Goal: Task Accomplishment & Management: Manage account settings

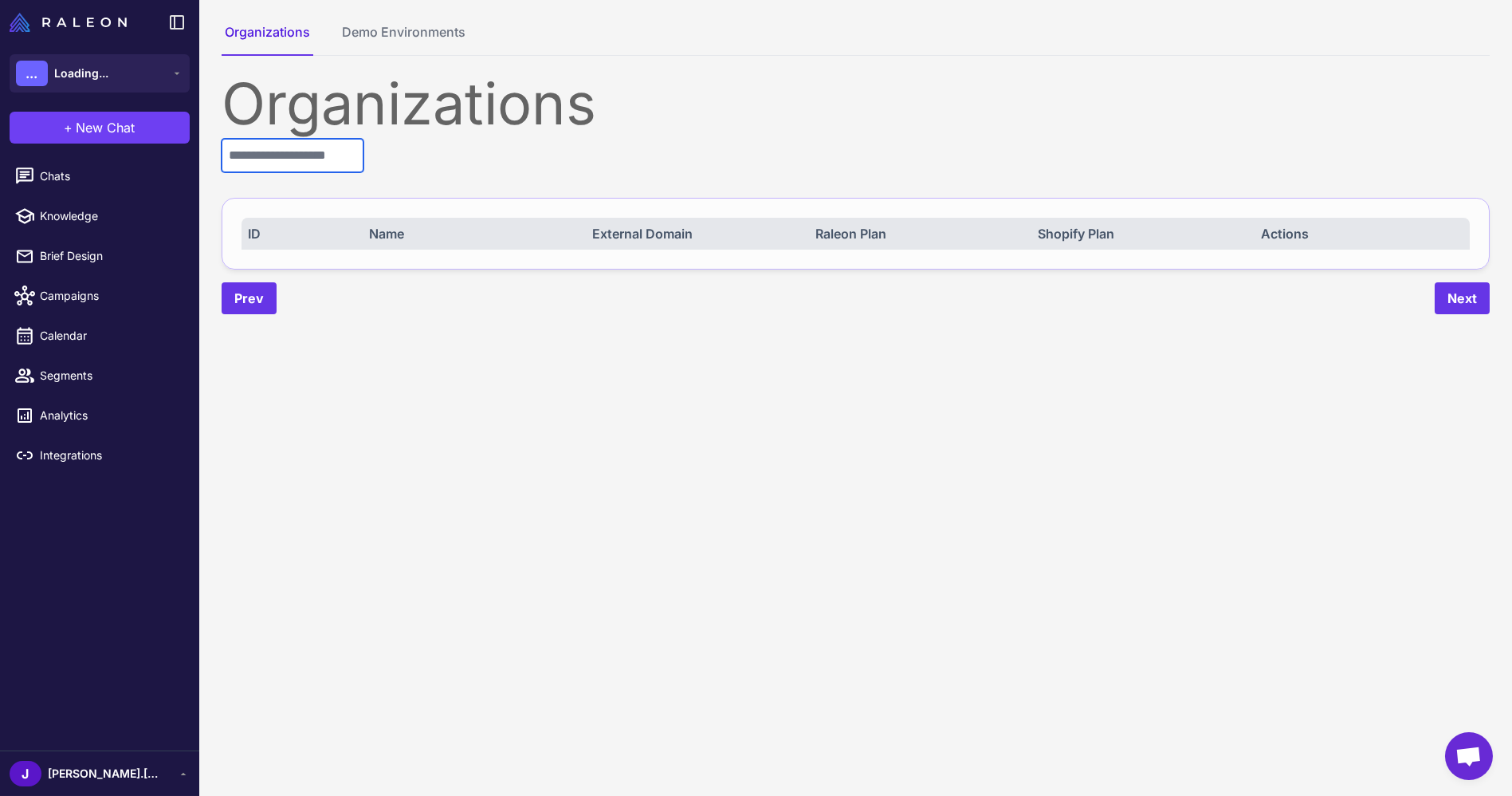
click at [352, 166] on input "text" at bounding box center [293, 155] width 142 height 34
paste input "****"
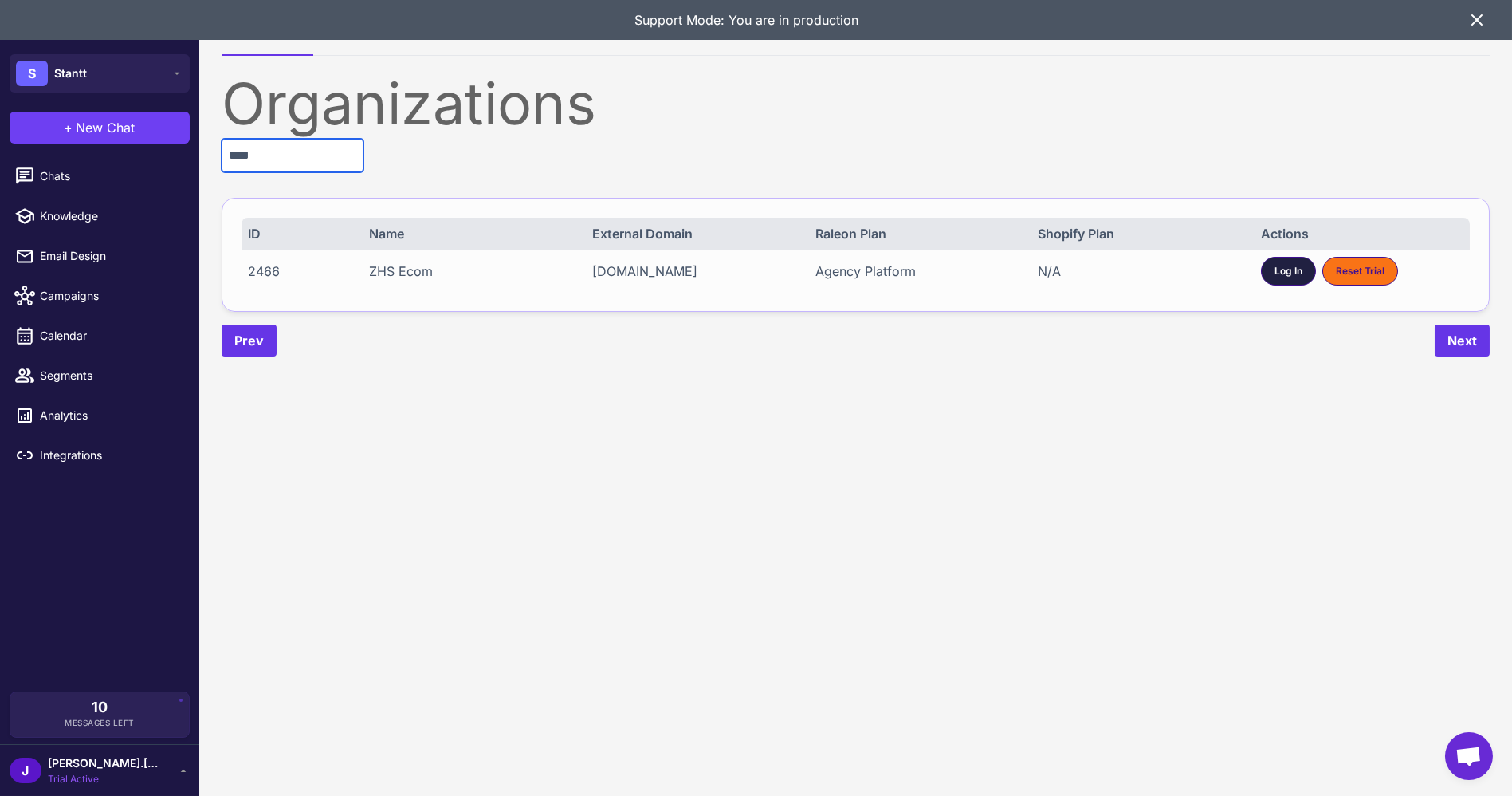
type input "****"
click at [1280, 264] on span "Log In" at bounding box center [1289, 271] width 28 height 14
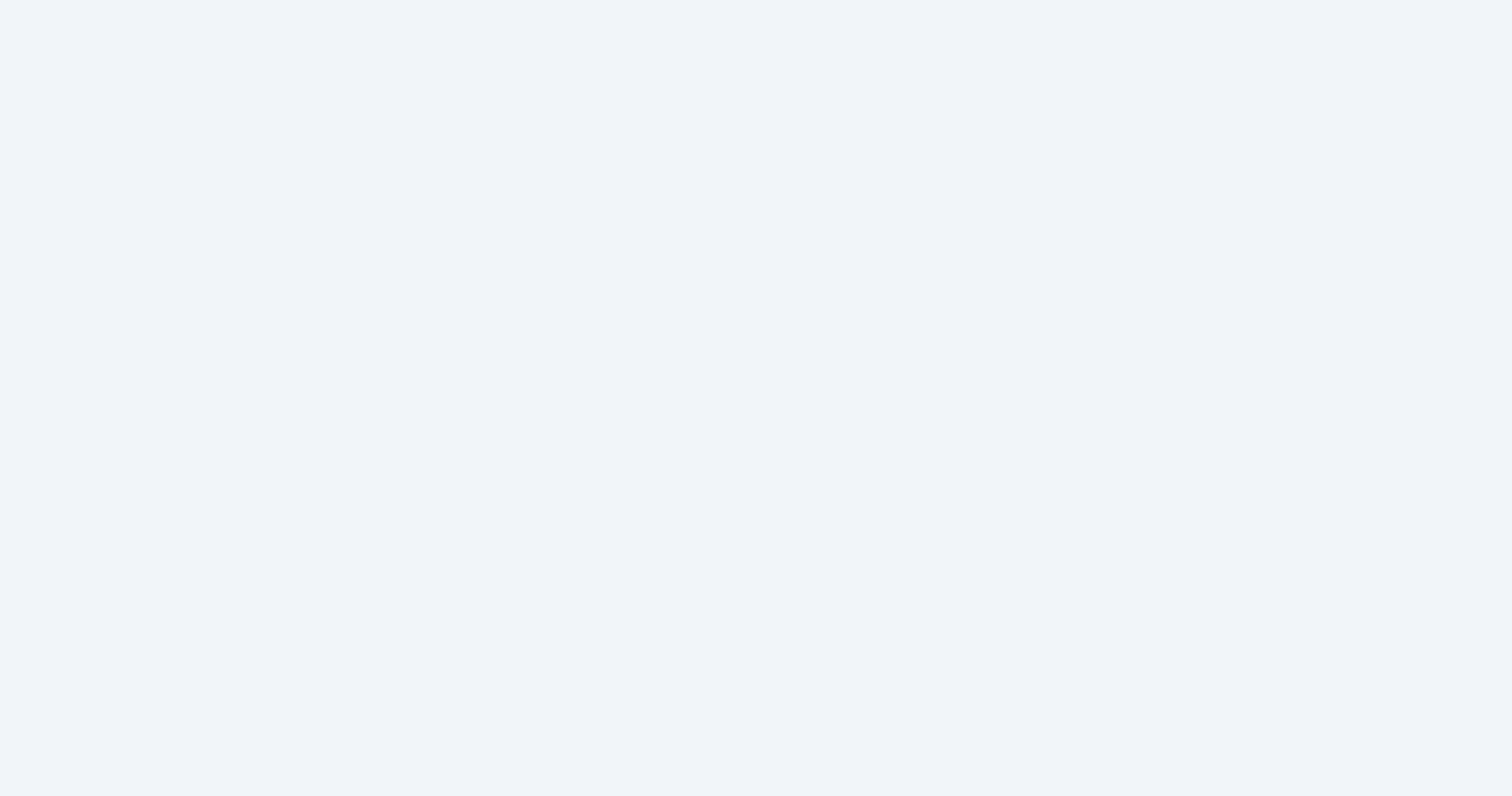
click at [95, 0] on html at bounding box center [756, 0] width 1512 height 0
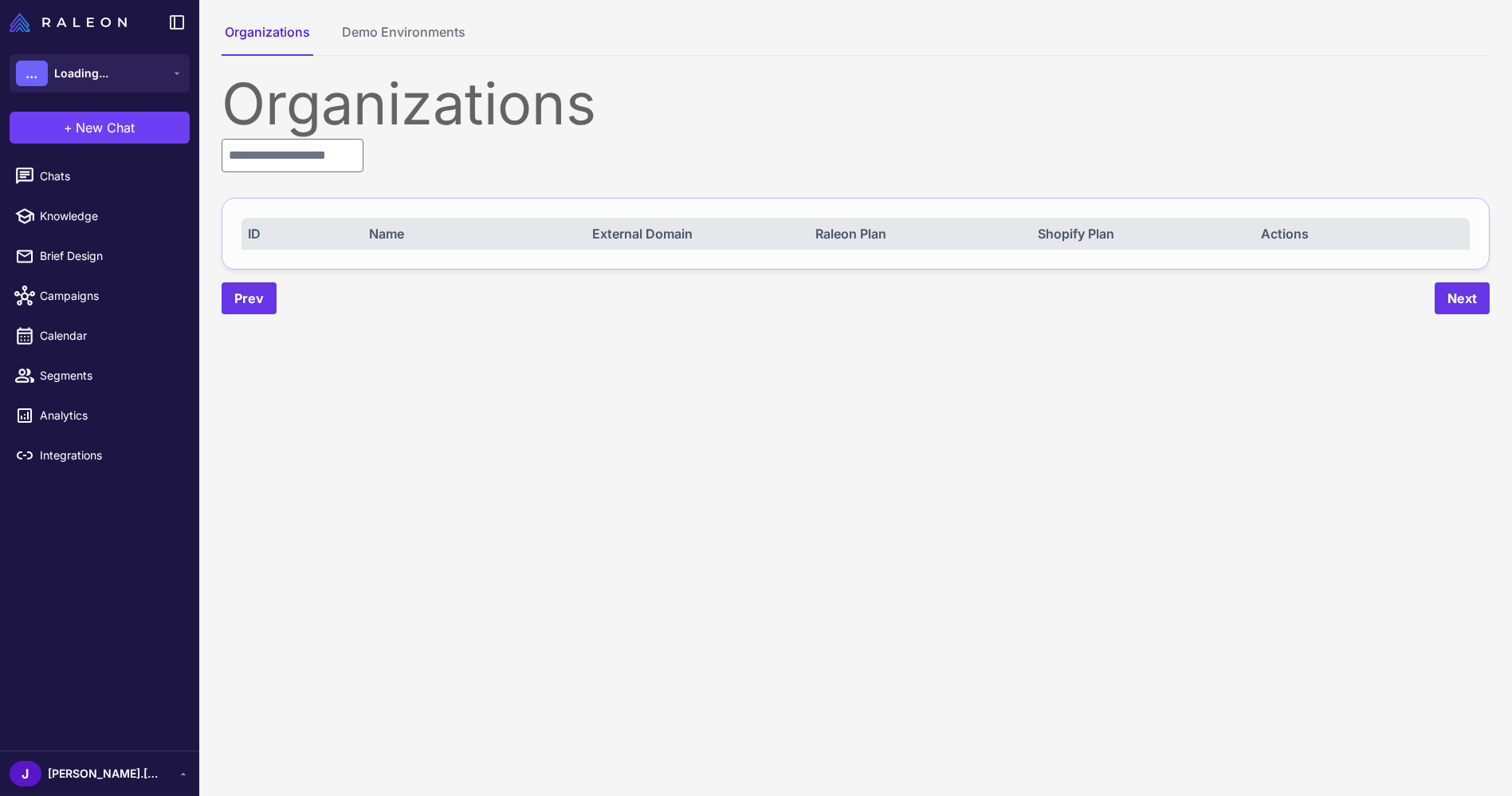
click at [187, 770] on icon at bounding box center [183, 773] width 12 height 12
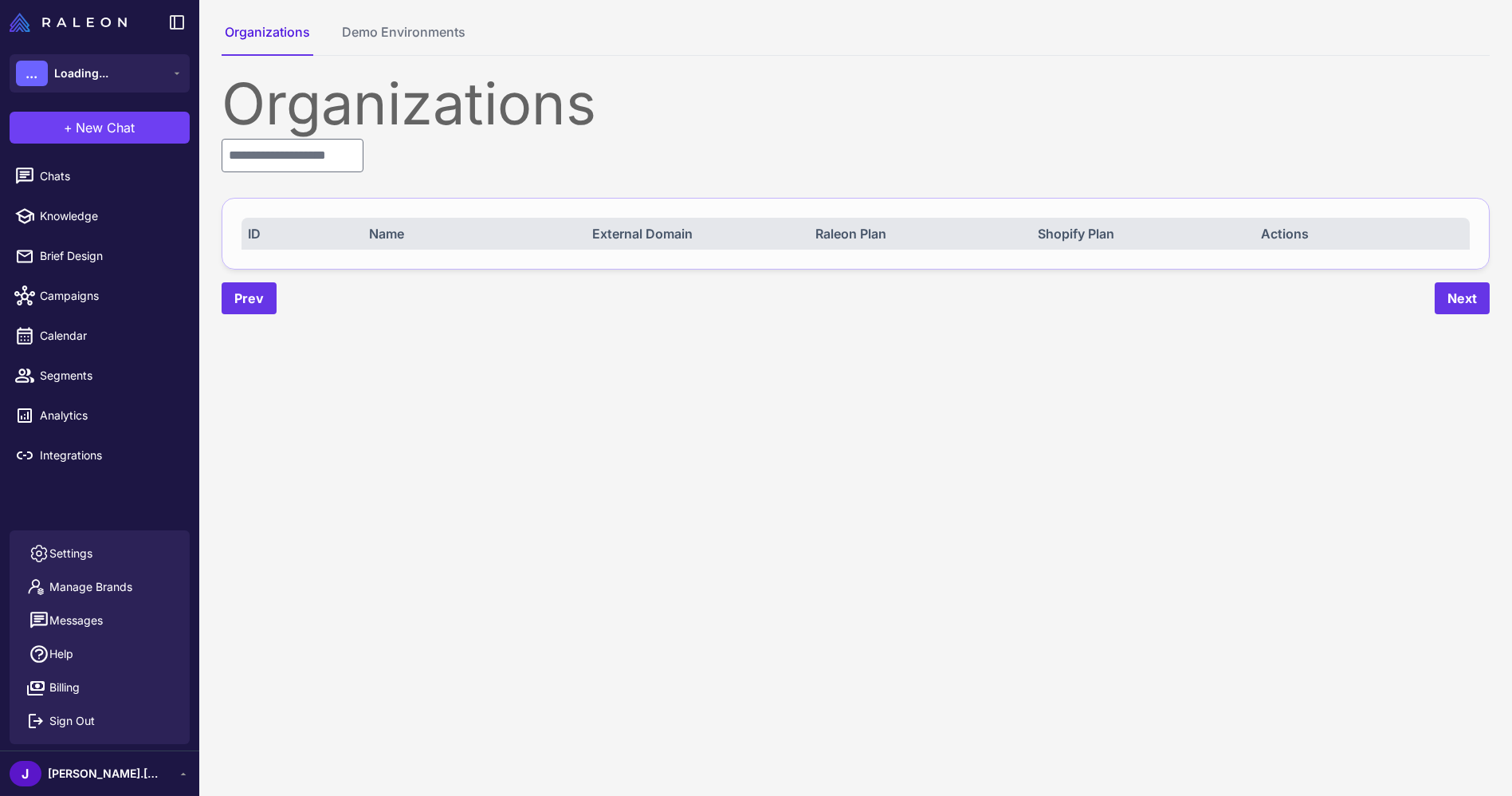
click at [187, 770] on icon at bounding box center [183, 773] width 12 height 12
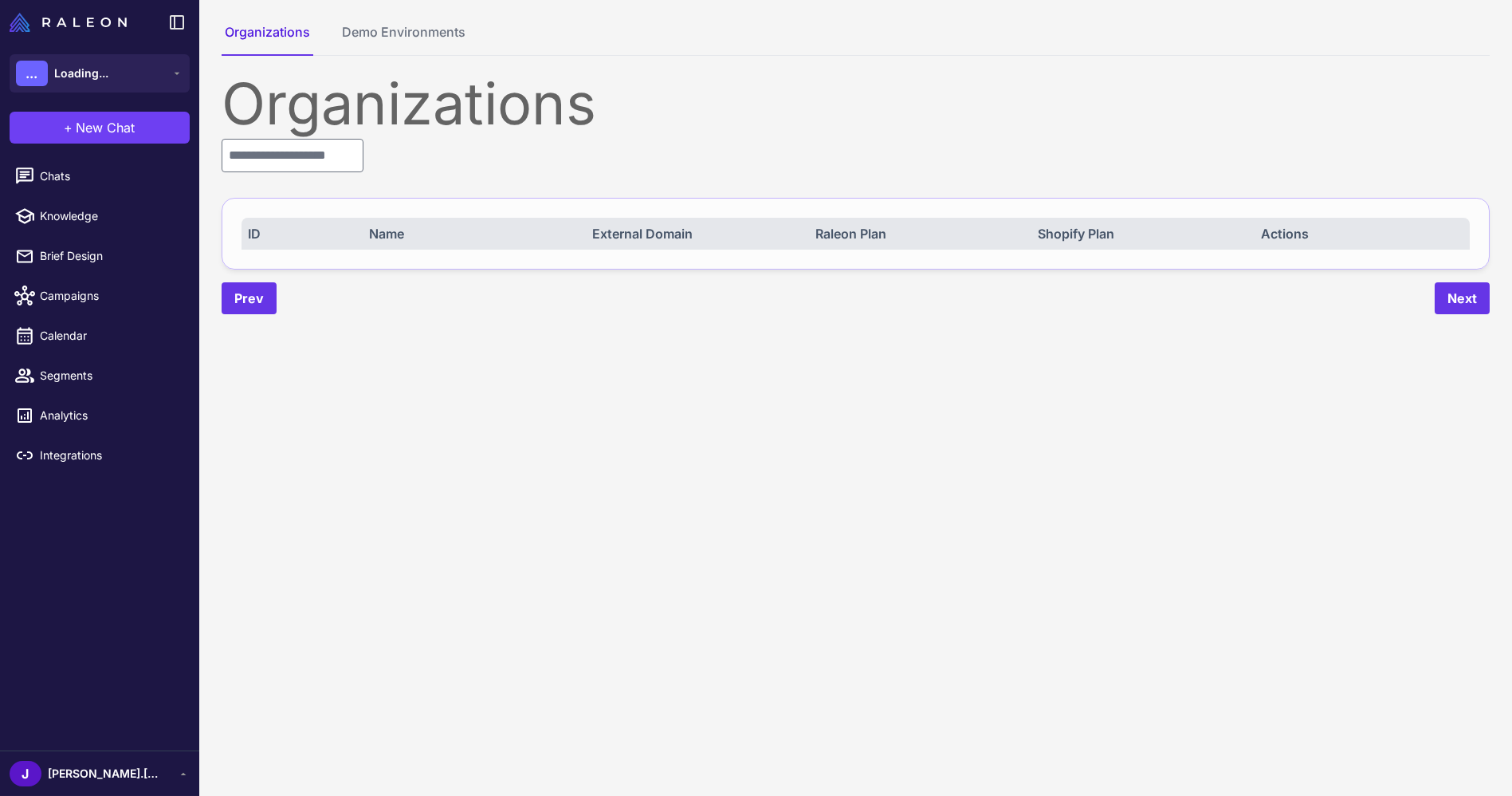
click at [187, 770] on icon at bounding box center [183, 773] width 12 height 12
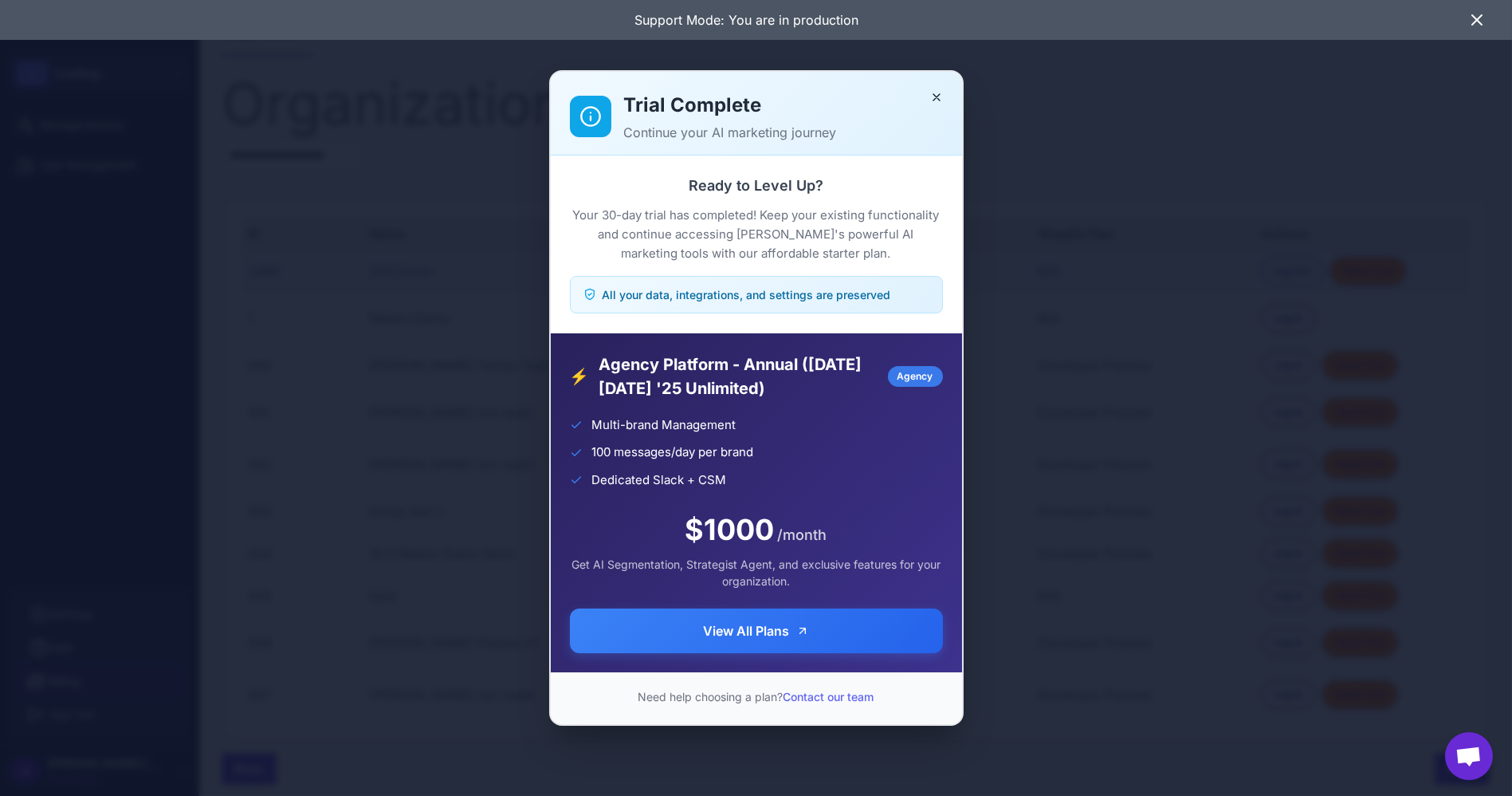
click at [101, 689] on div "... Loading... Manage Brands User Management Settings Help Billing Sign Out J j…" at bounding box center [100, 398] width 200 height 796
click at [945, 96] on button "Close" at bounding box center [937, 97] width 26 height 26
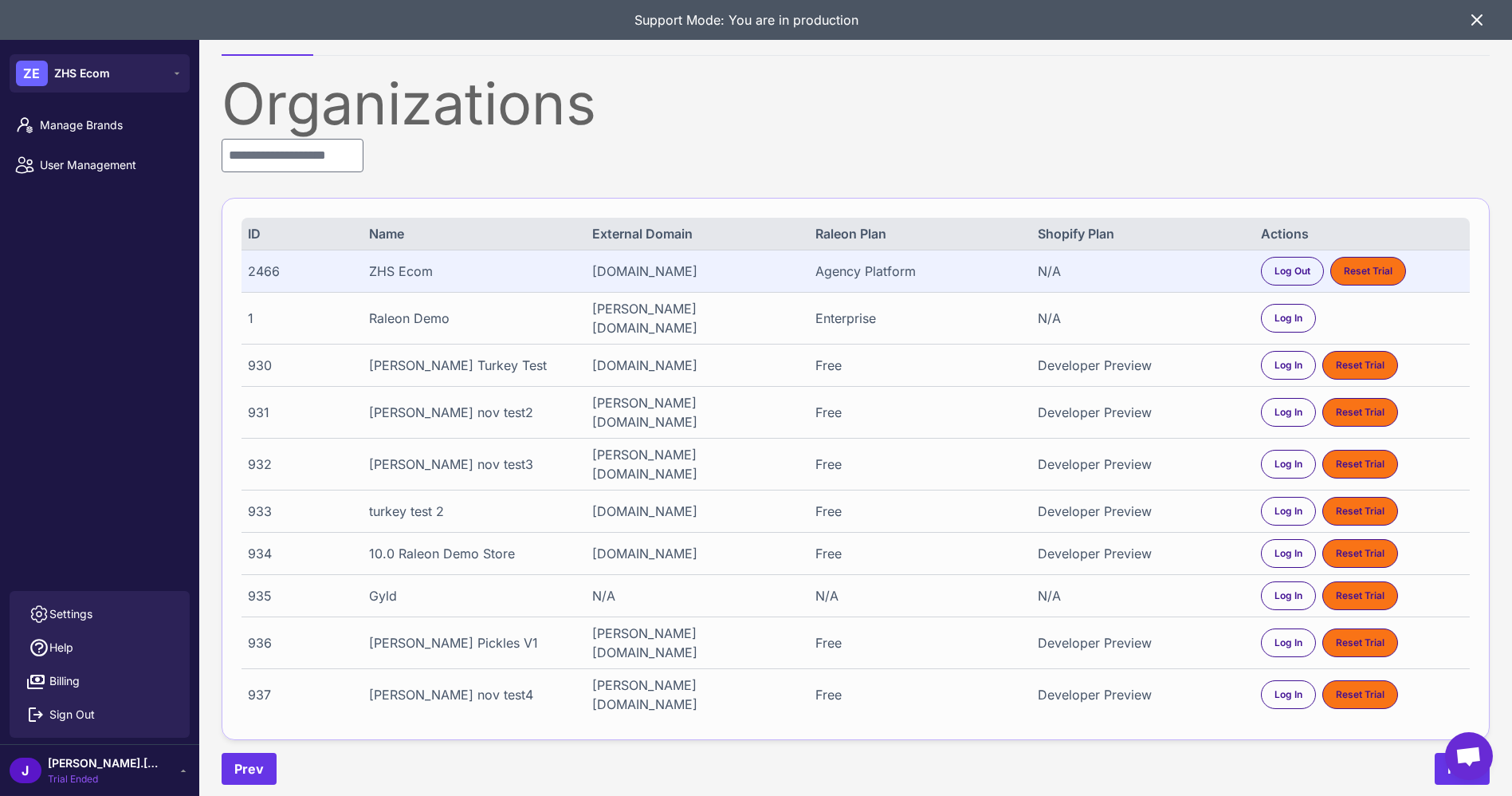
click at [177, 772] on icon at bounding box center [183, 770] width 12 height 12
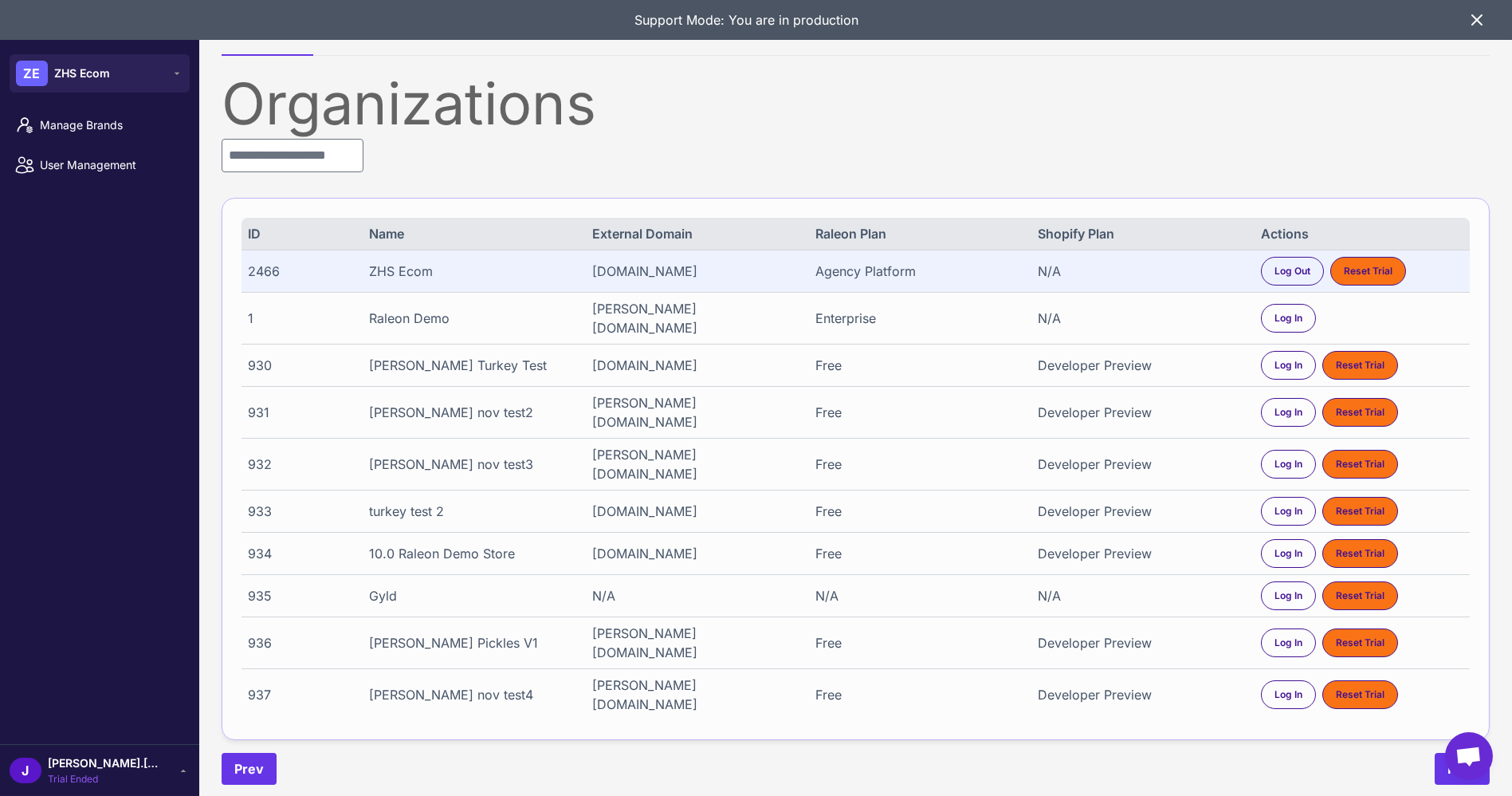
click at [177, 772] on icon at bounding box center [183, 770] width 12 height 12
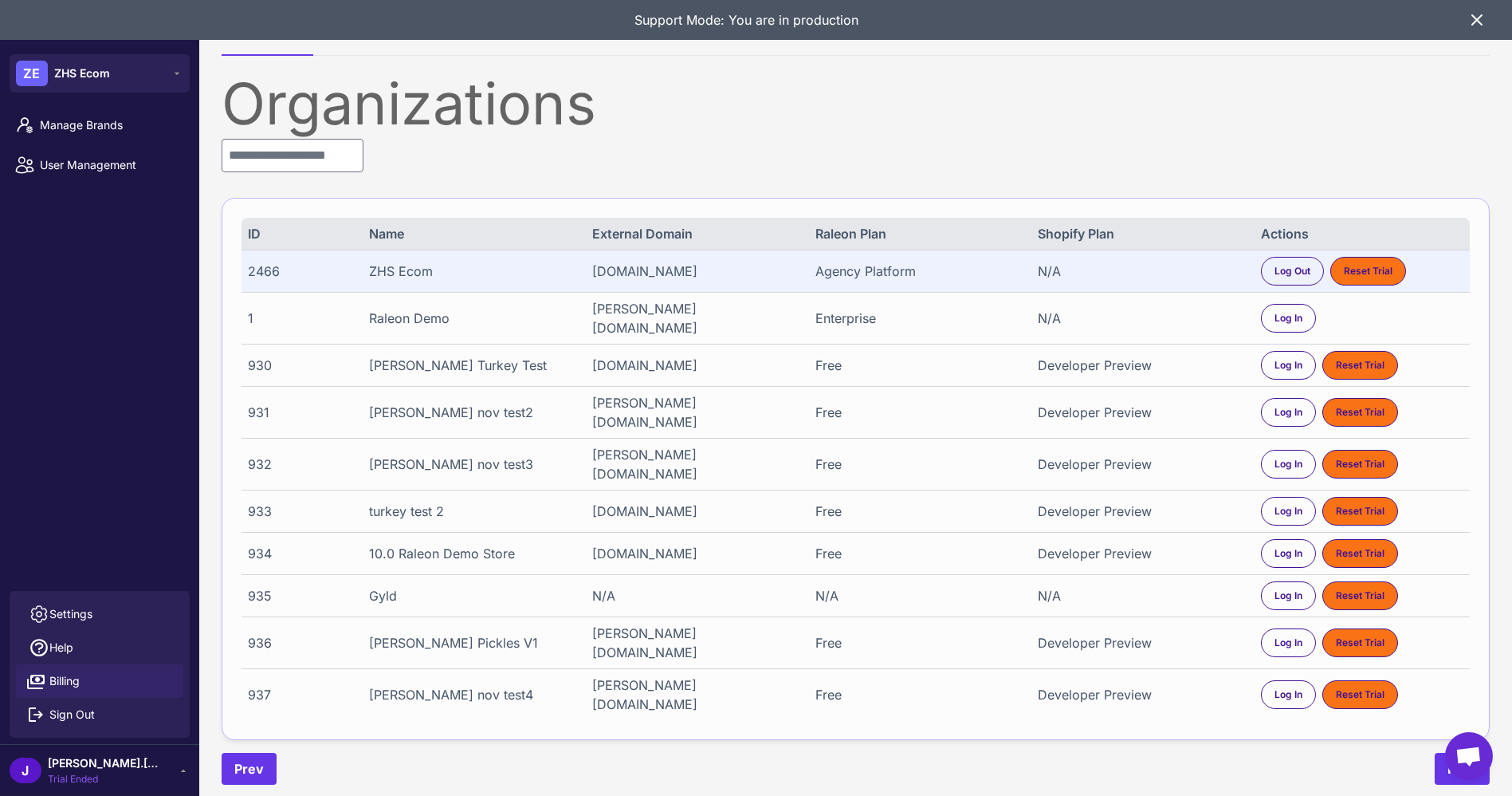
click at [50, 682] on span "Billing" at bounding box center [64, 681] width 31 height 17
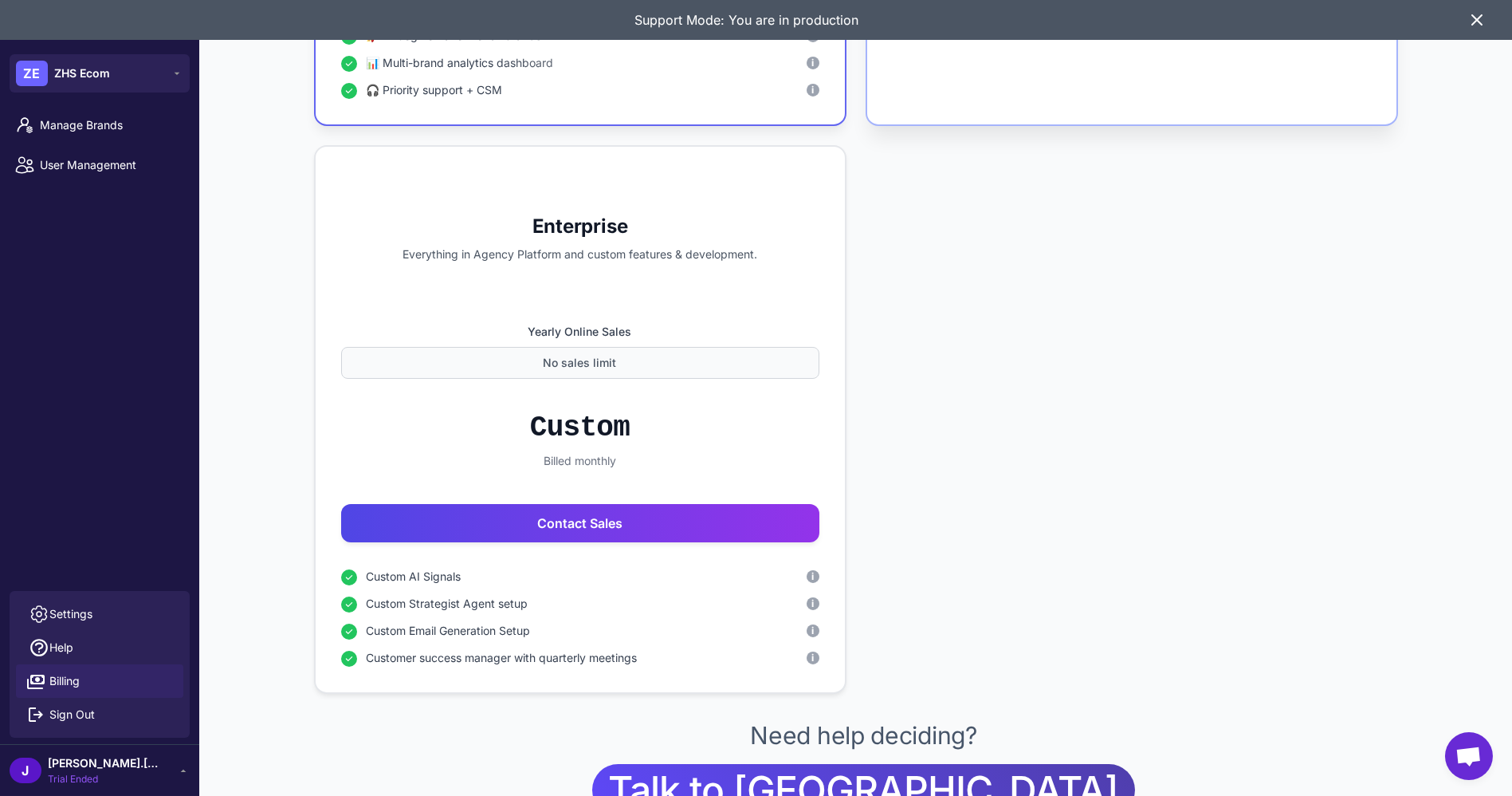
scroll to position [1357, 0]
